Goal: Ask a question: Seek information or help from site administrators or community

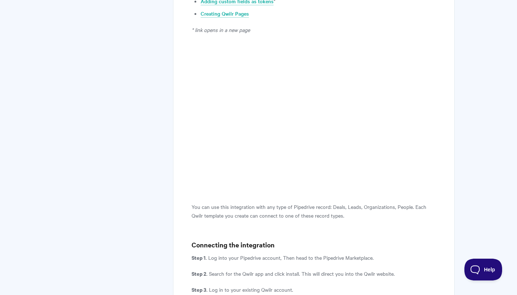
scroll to position [254, 0]
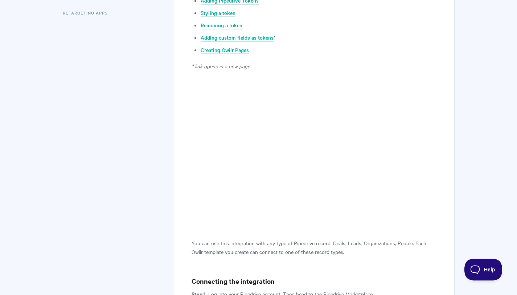
click at [477, 267] on span "Help" at bounding box center [481, 267] width 38 height 5
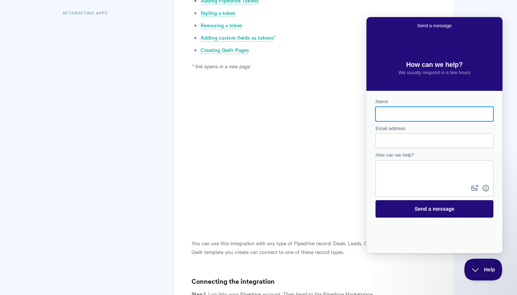
scroll to position [0, 0]
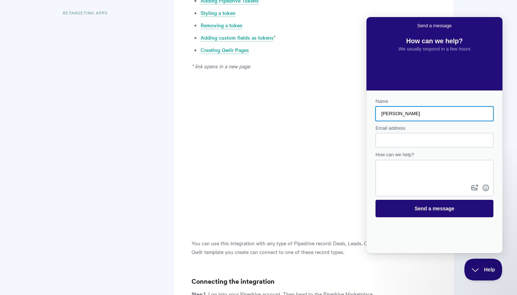
type input "Nicolas Munk-Rechnitzer"
type input "nmr@scapetechnologies.com"
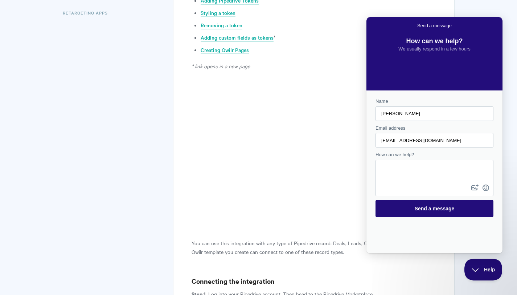
click at [437, 188] on div "Contact form" at bounding box center [435, 178] width 118 height 36
click at [437, 180] on textarea "How can we help?" at bounding box center [434, 171] width 117 height 22
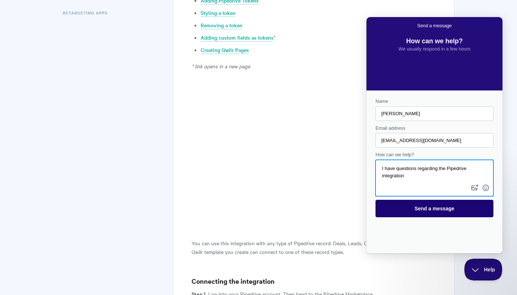
type textarea "I have questions regarding the Pipedrive integration"
click at [449, 206] on span "Send a message" at bounding box center [435, 208] width 40 height 6
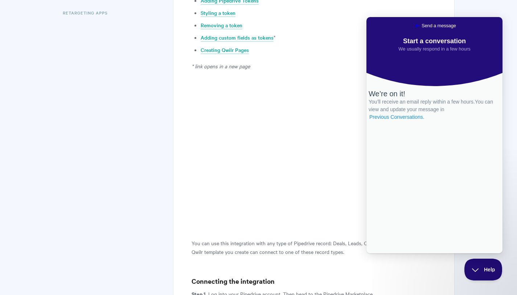
click at [425, 121] on link "Previous Conversations ." at bounding box center [397, 117] width 57 height 8
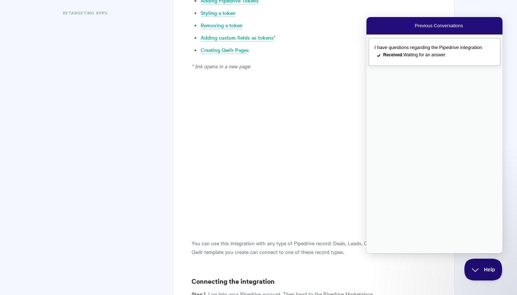
click at [428, 50] on span "I have questions regarding the Pipedrive integration" at bounding box center [429, 47] width 108 height 5
type textarea "I am having trouble finding information about how to pull products into the quo…"
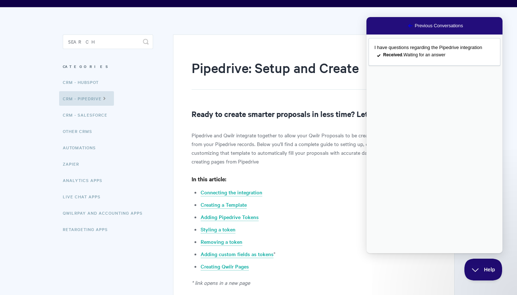
scroll to position [36, 0]
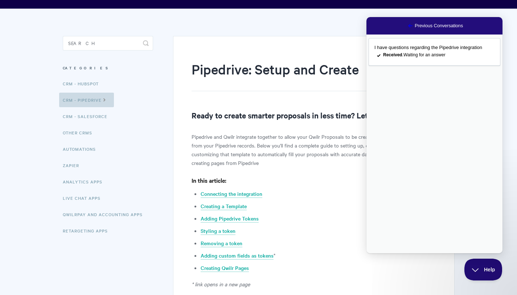
click at [109, 97] on link "CRM - Pipedrive" at bounding box center [86, 100] width 55 height 15
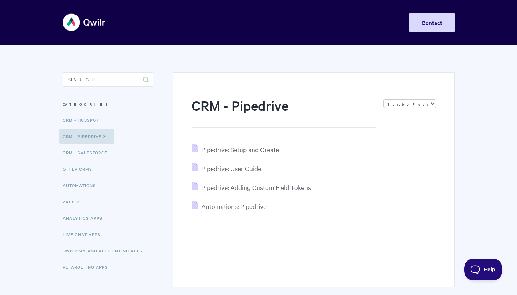
click at [256, 207] on span "Automations: Pipedrive" at bounding box center [233, 206] width 65 height 8
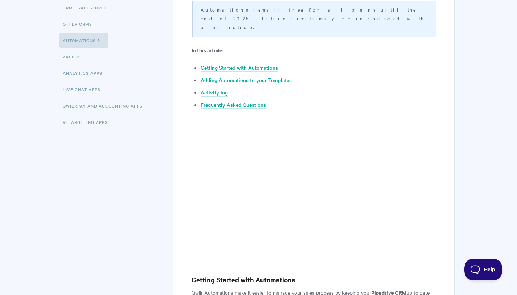
scroll to position [145, 0]
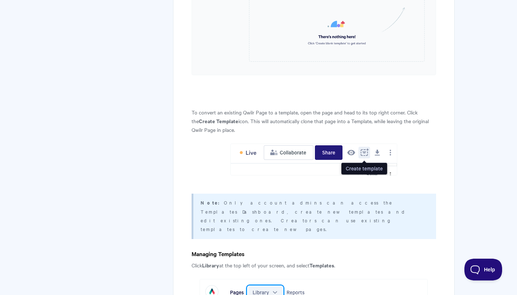
scroll to position [581, 0]
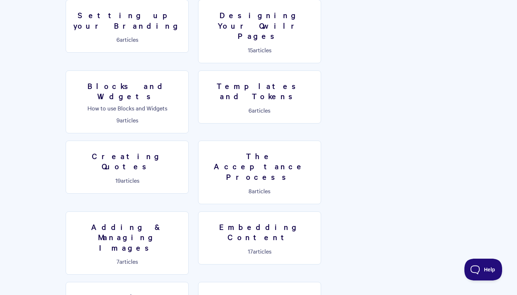
scroll to position [472, 0]
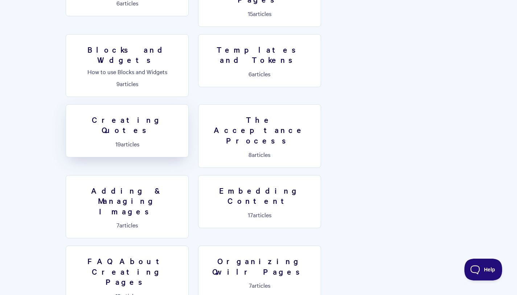
click at [189, 104] on link "Creating Quotes 19 articles" at bounding box center [127, 130] width 123 height 53
